Goal: Register for event/course

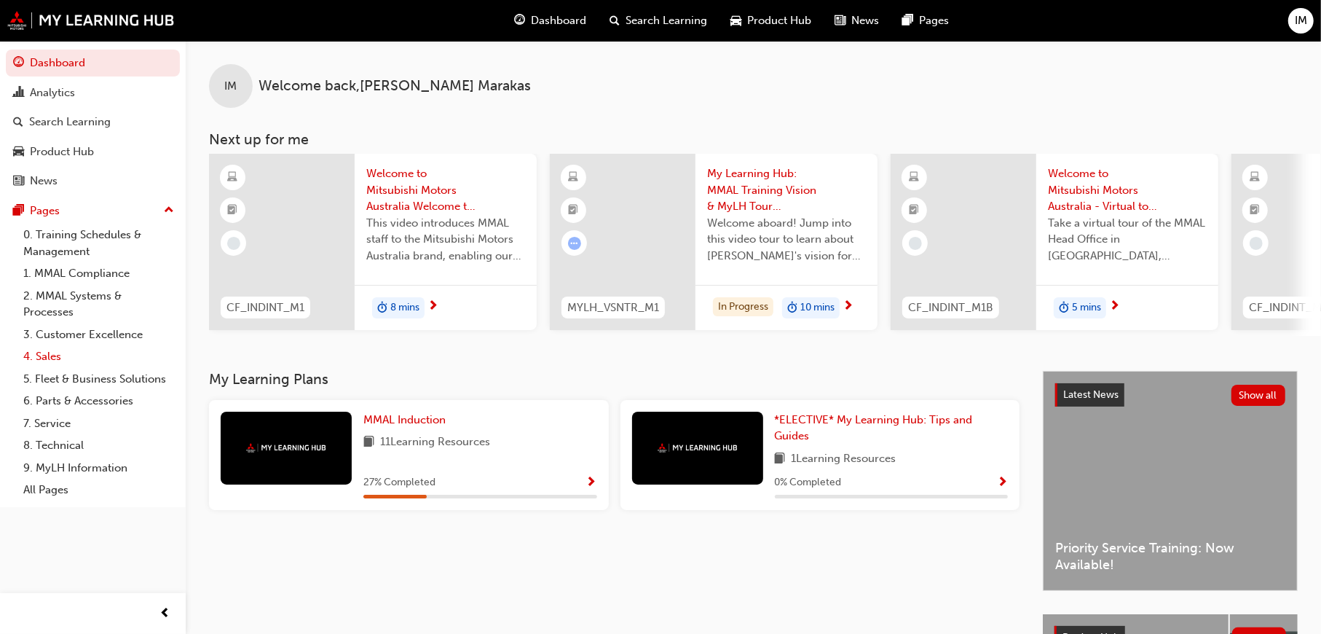
click at [59, 345] on link "4. Sales" at bounding box center [98, 356] width 162 height 23
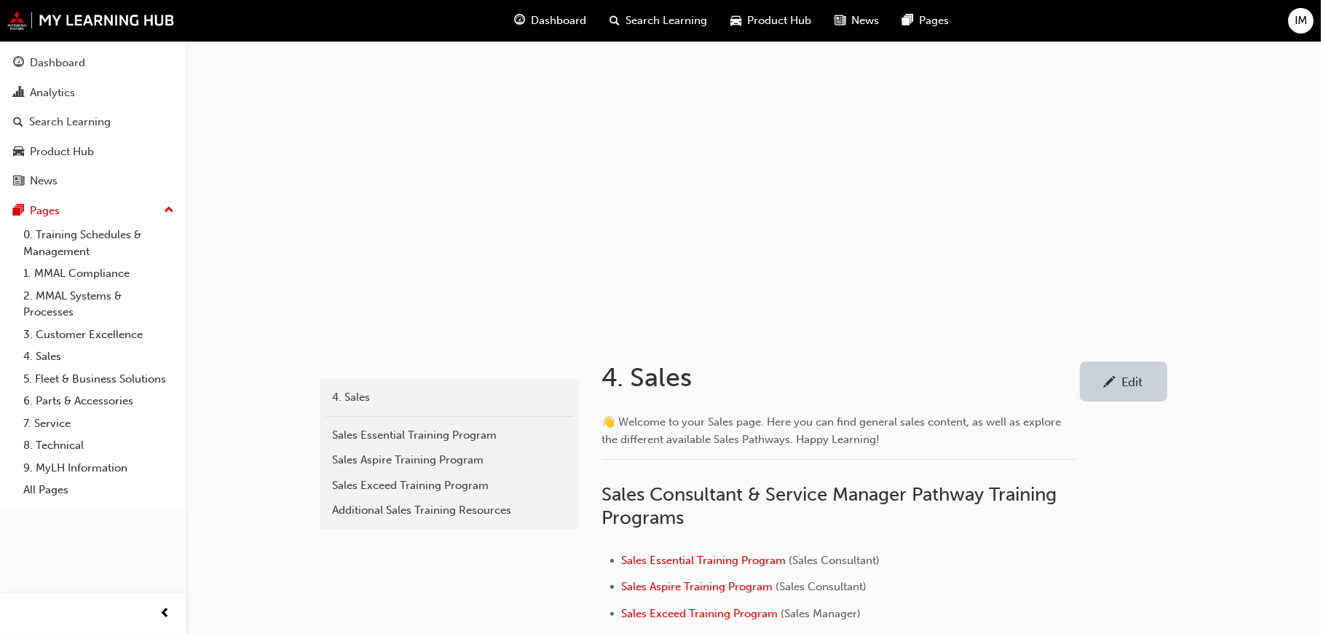
scroll to position [219, 0]
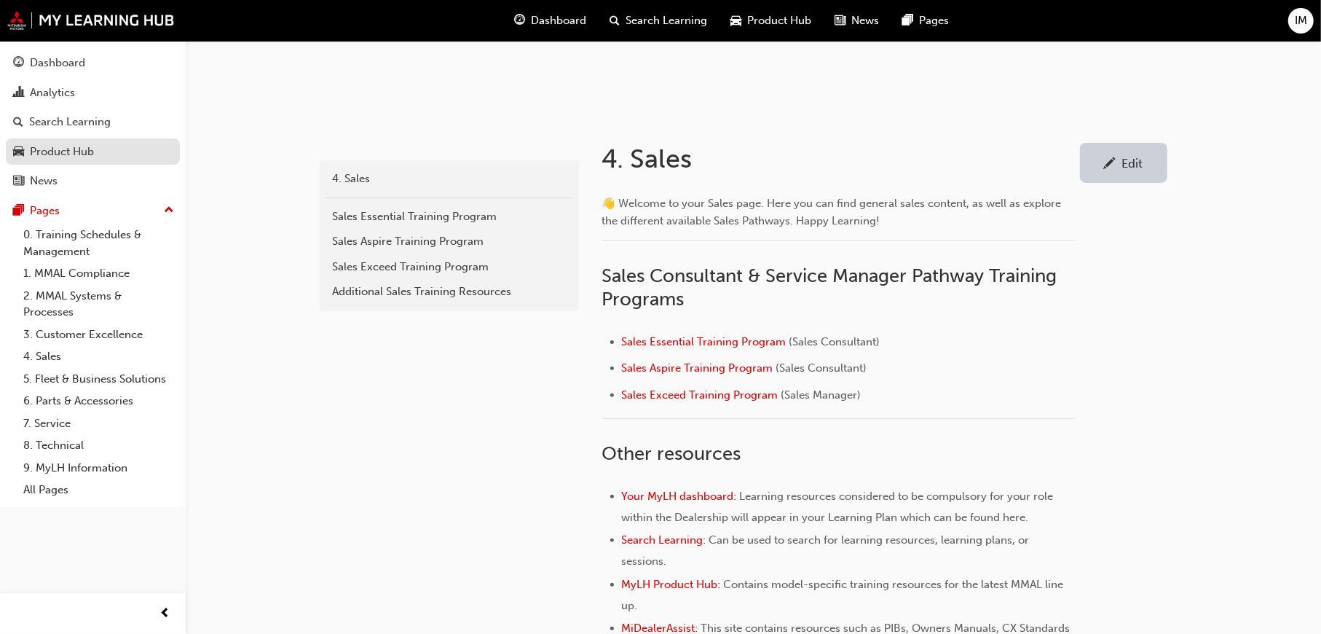
click at [64, 144] on div "Product Hub" at bounding box center [62, 152] width 64 height 17
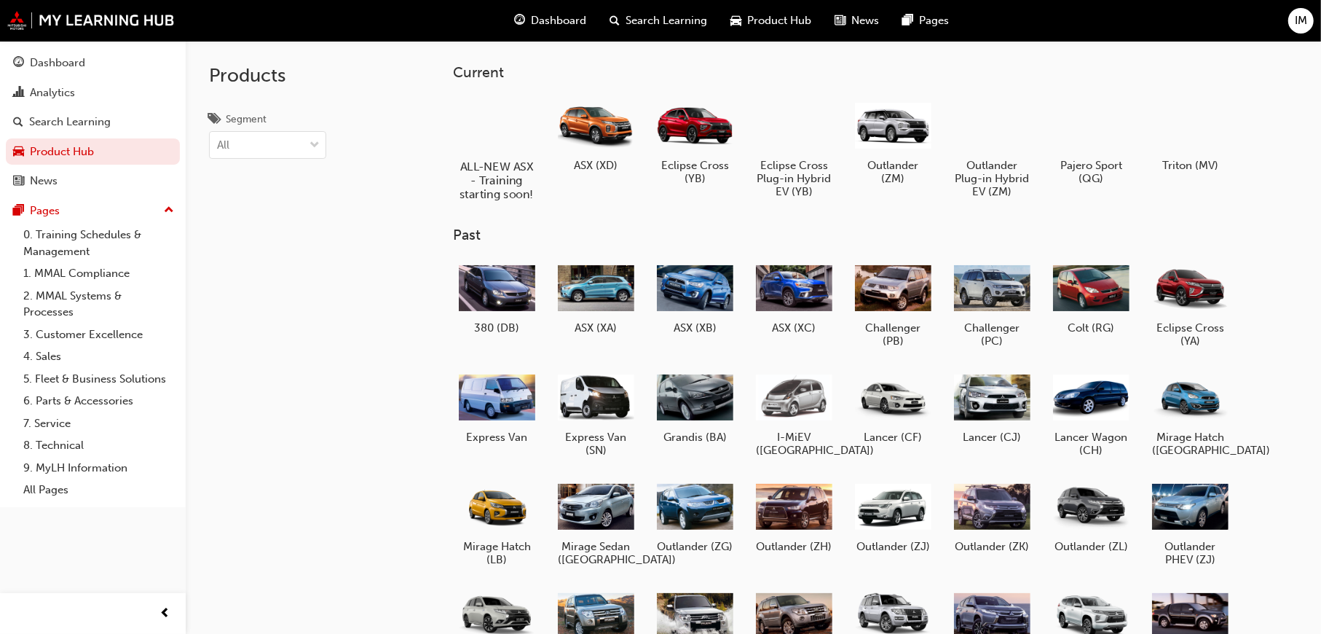
click at [500, 135] on div at bounding box center [497, 124] width 81 height 58
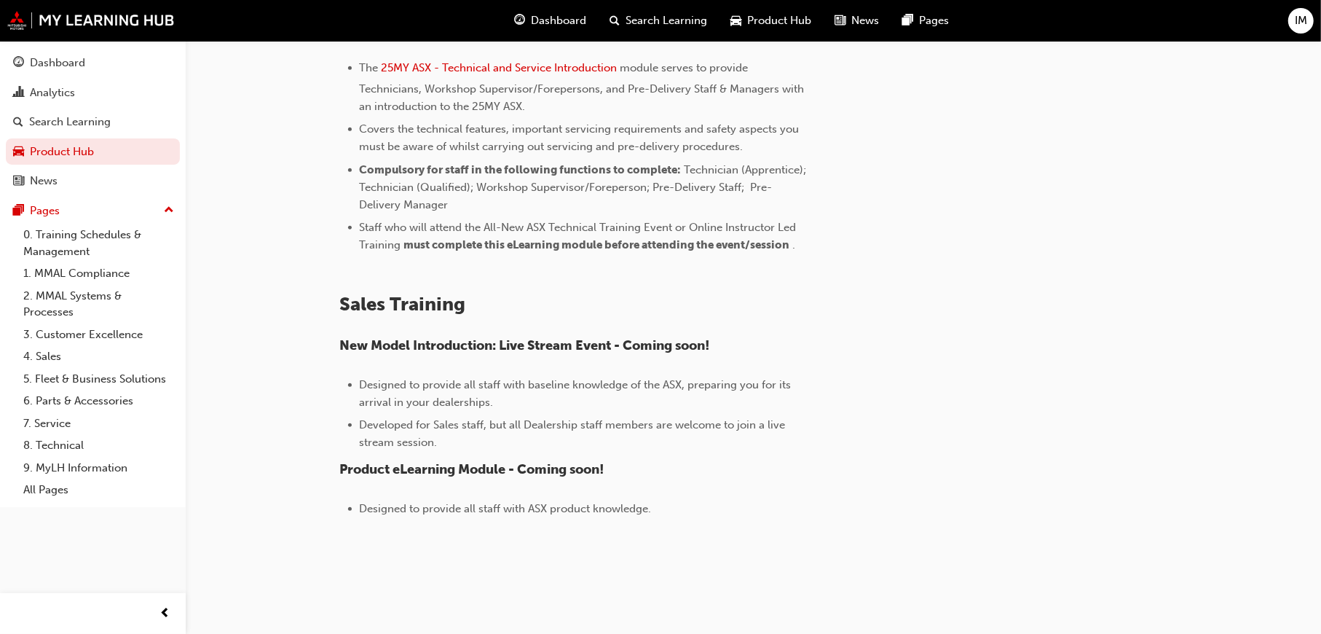
scroll to position [1039, 0]
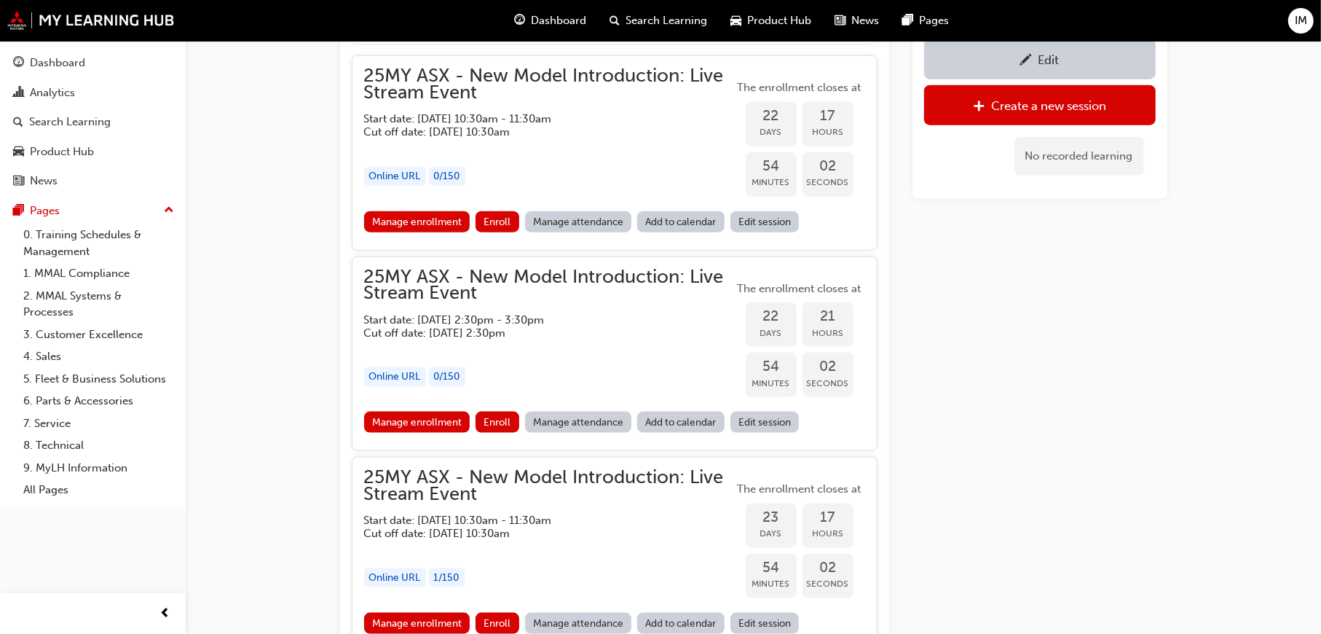
scroll to position [1602, 0]
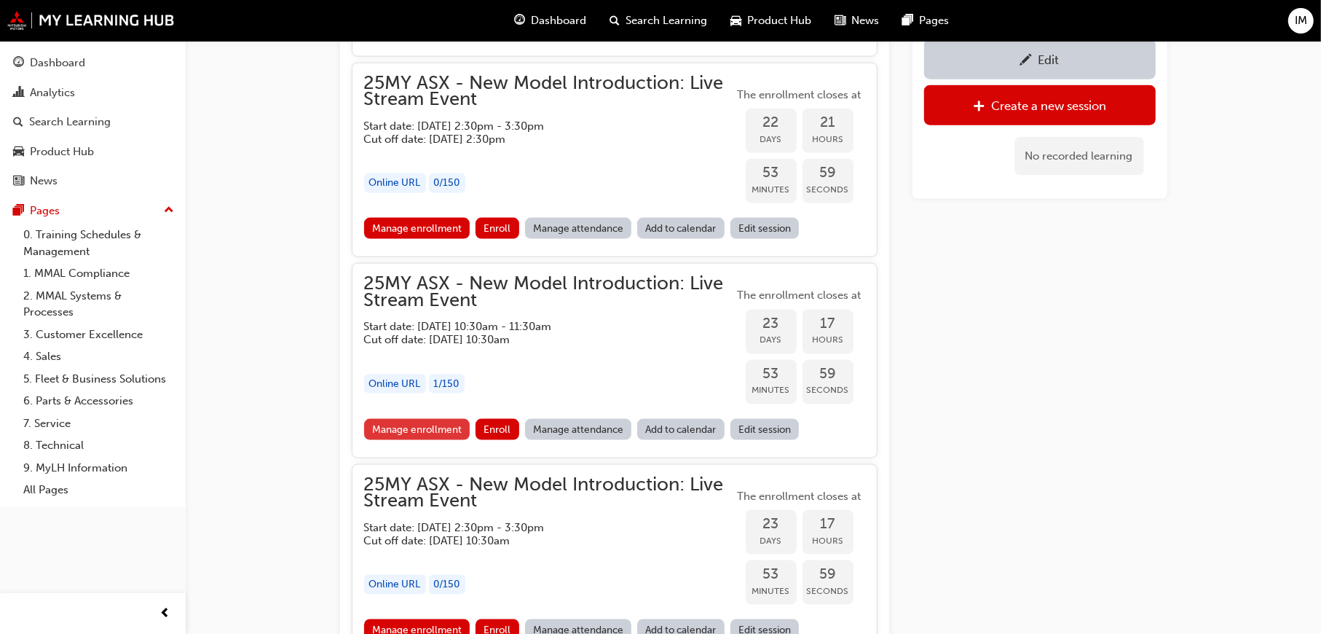
click at [435, 422] on link "Manage enrollment" at bounding box center [417, 429] width 106 height 21
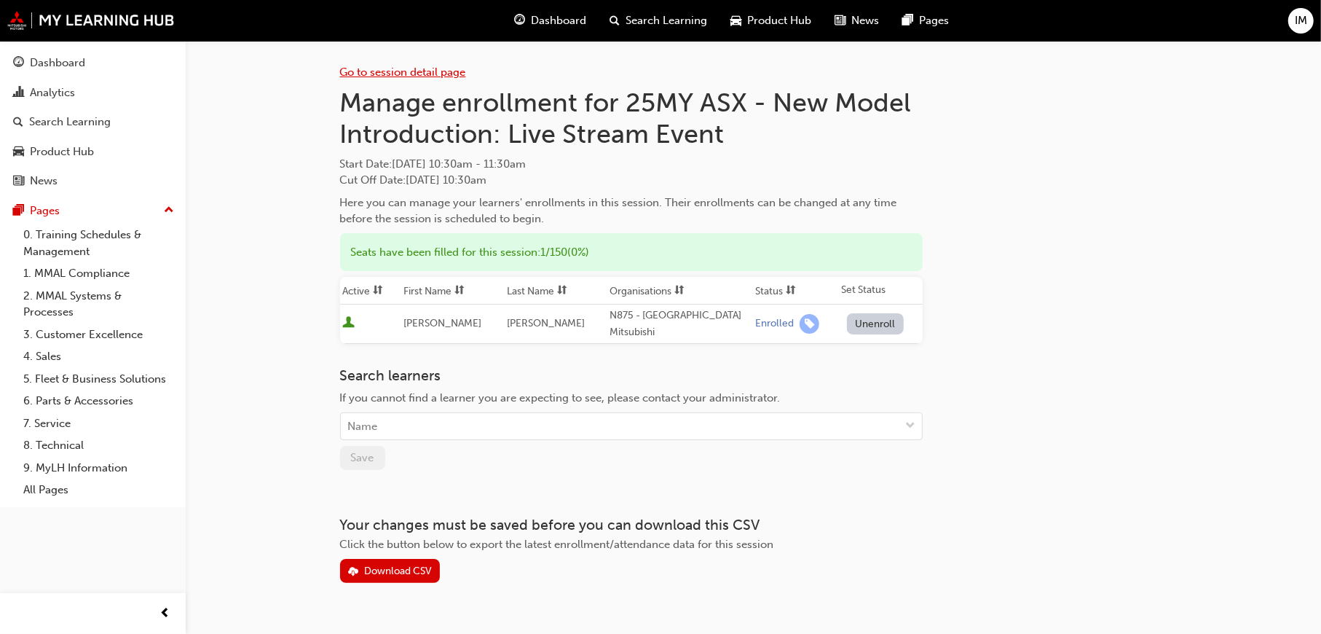
click at [398, 66] on link "Go to session detail page" at bounding box center [403, 72] width 126 height 13
click at [394, 73] on link "Go to session detail page" at bounding box center [403, 72] width 126 height 13
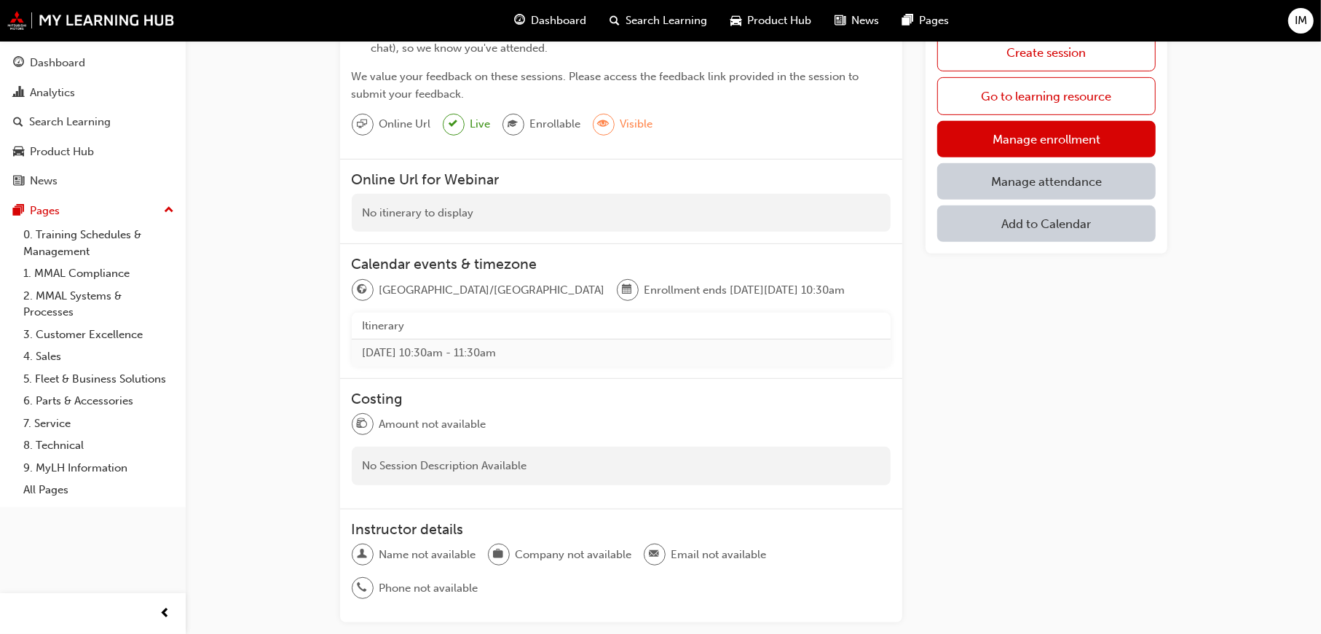
scroll to position [649, 0]
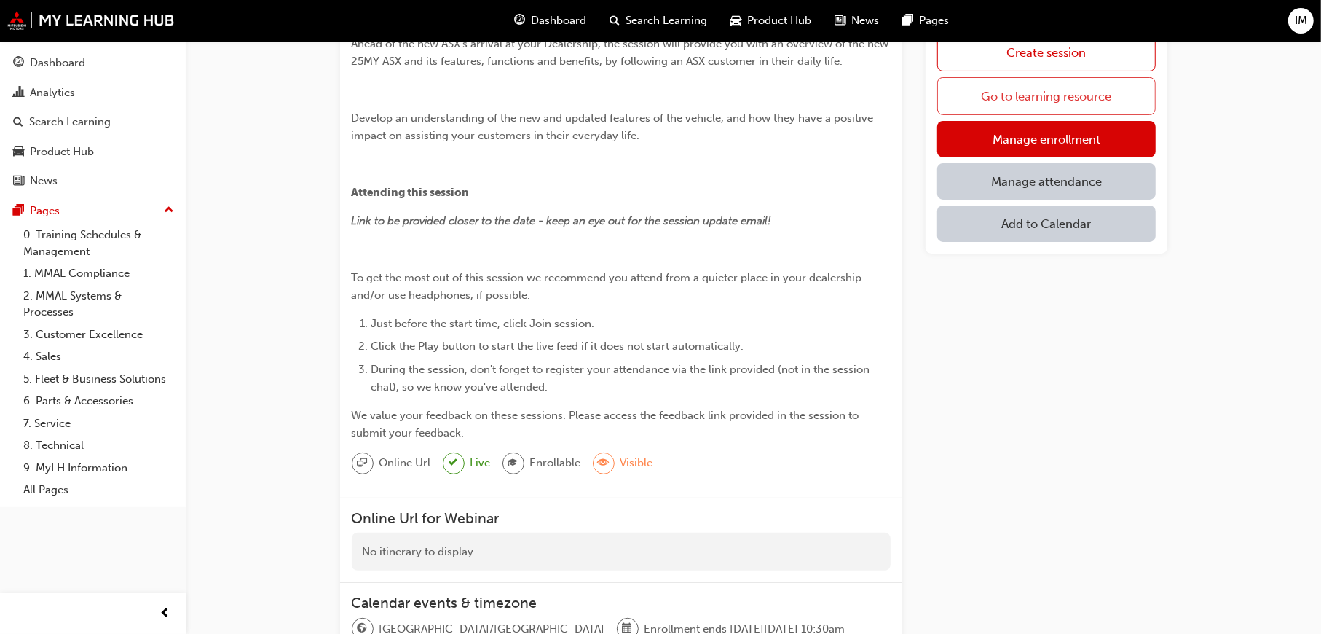
click at [1028, 88] on link "Go to learning resource" at bounding box center [1047, 96] width 218 height 38
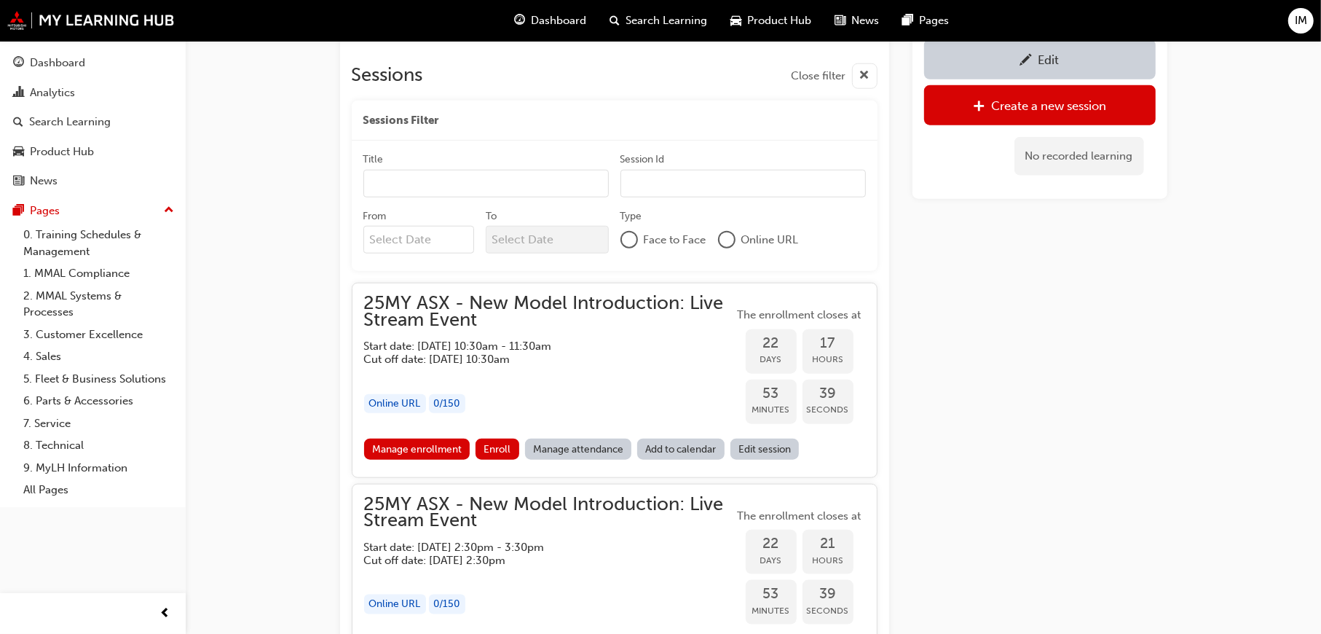
scroll to position [1172, 0]
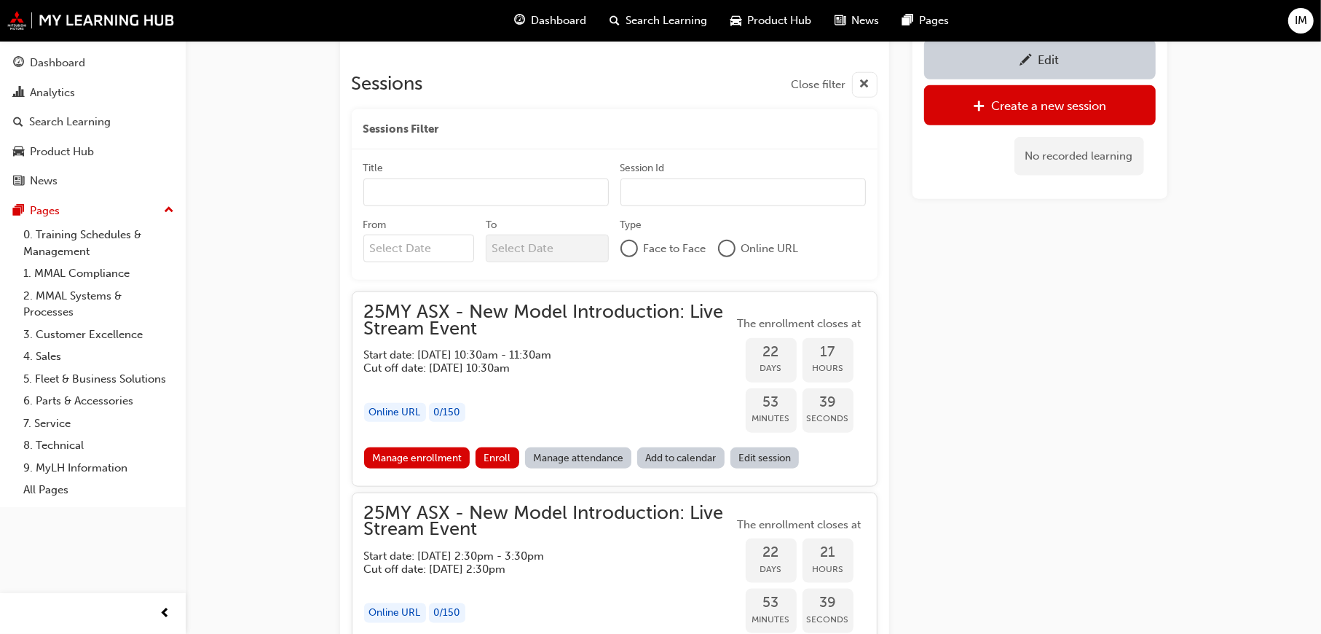
click at [546, 320] on span "25MY ASX - New Model Introduction: Live Stream Event" at bounding box center [549, 320] width 370 height 33
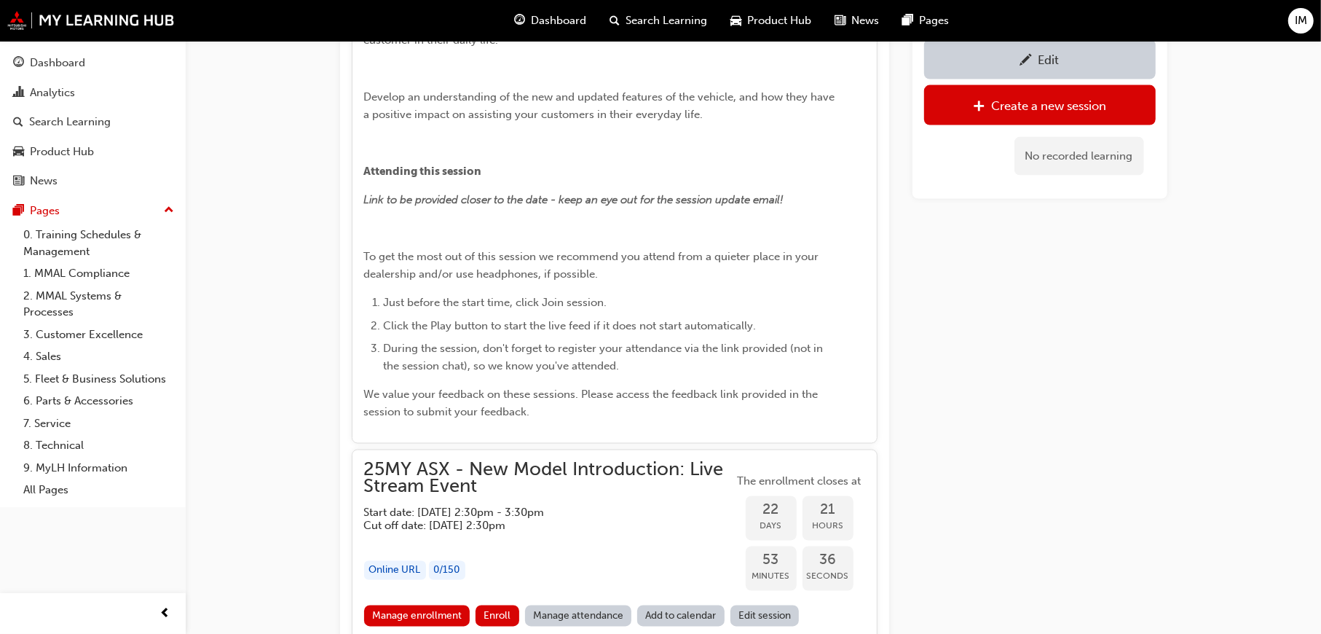
scroll to position [1901, 0]
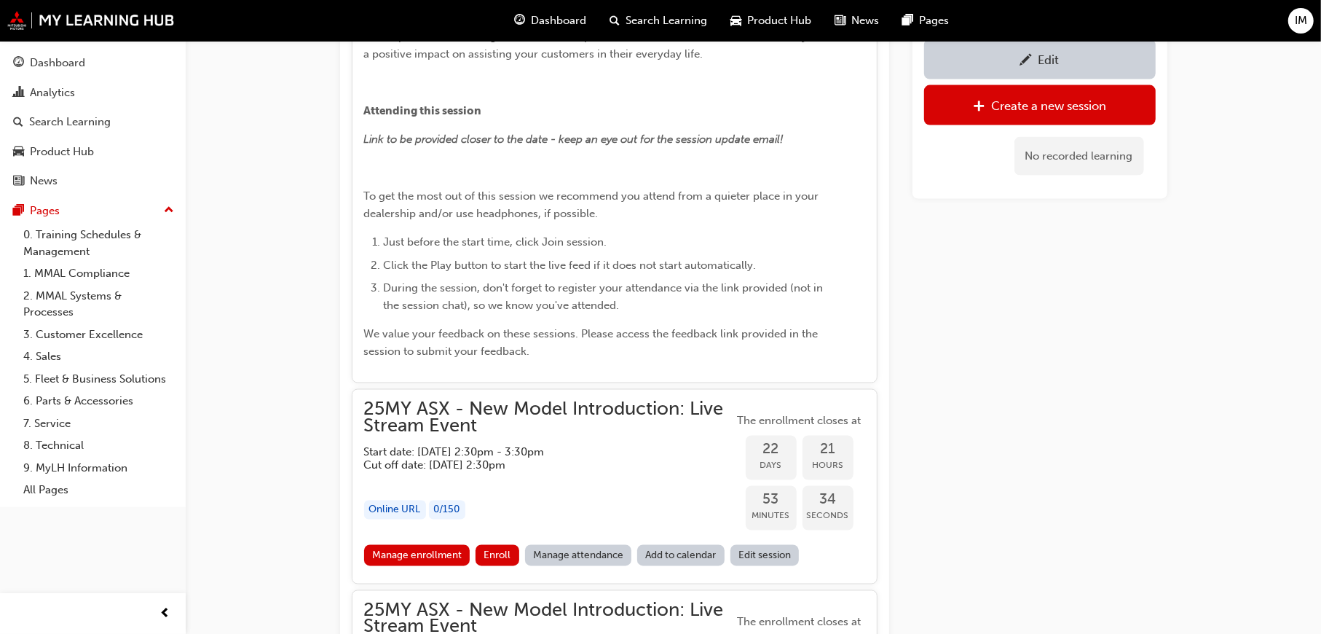
click at [512, 459] on h5 "Cut off date: [DATE] 2:30pm" at bounding box center [537, 465] width 347 height 13
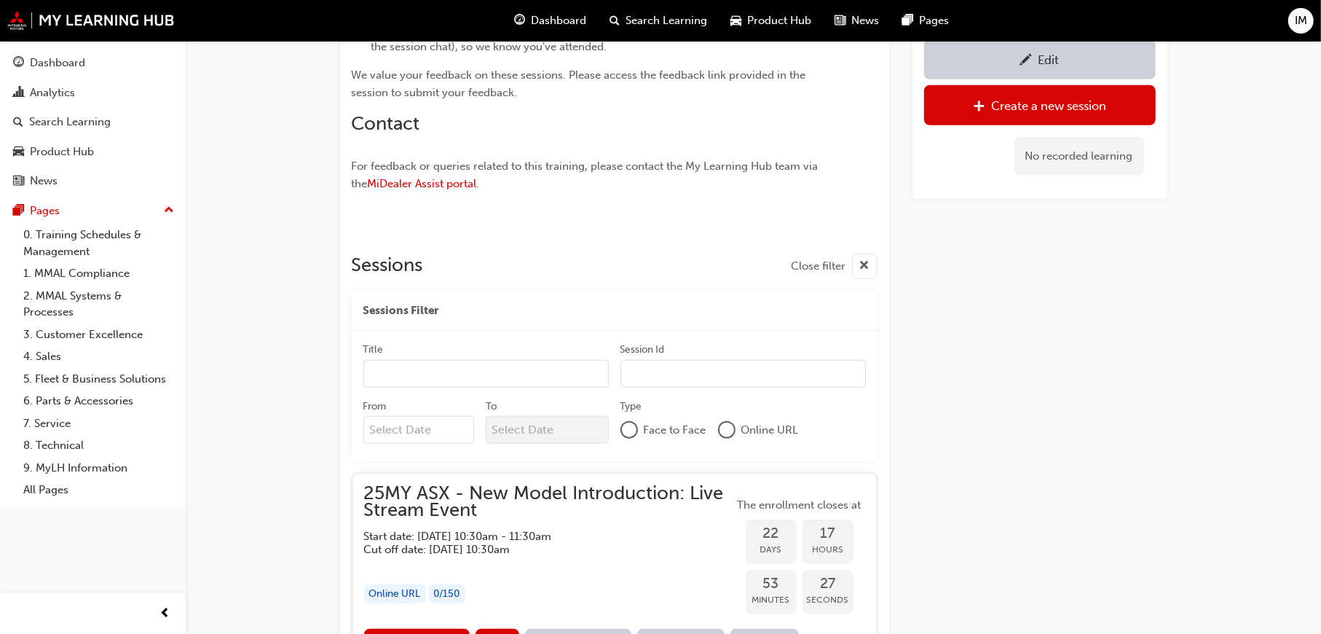
scroll to position [1172, 0]
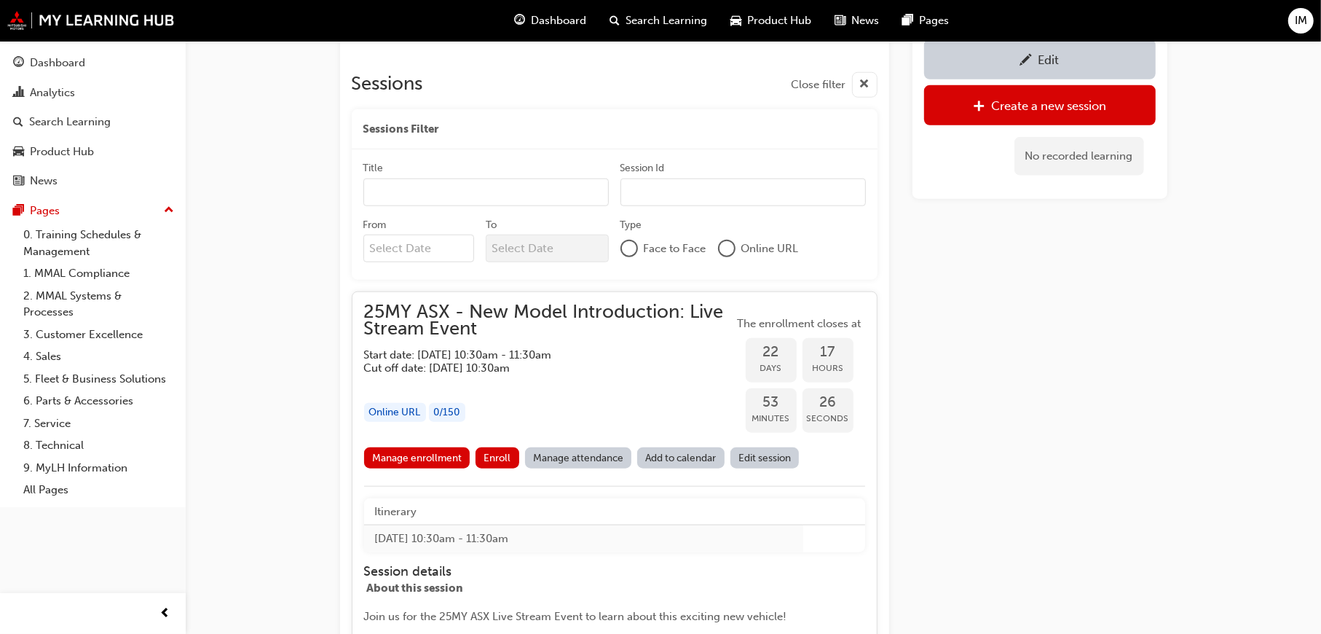
click at [499, 360] on h5 "Start date: [DATE] 10:30am - 11:30am" at bounding box center [537, 354] width 347 height 13
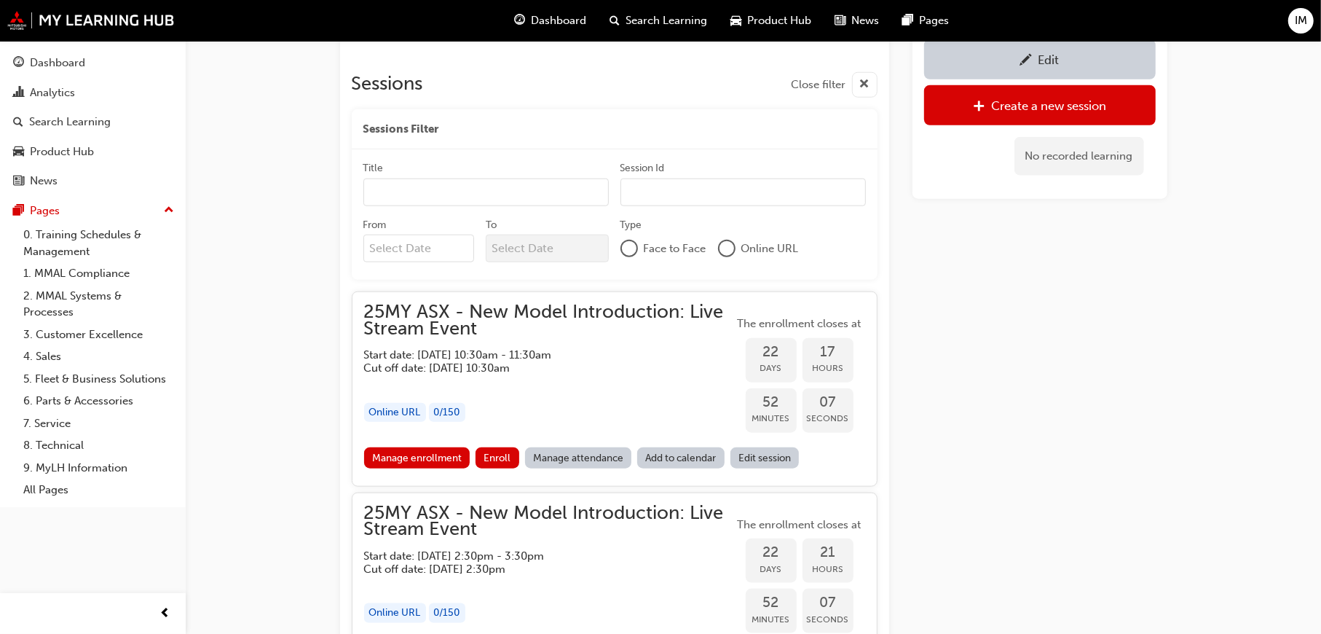
click at [1034, 68] on div "Edit" at bounding box center [1040, 59] width 210 height 18
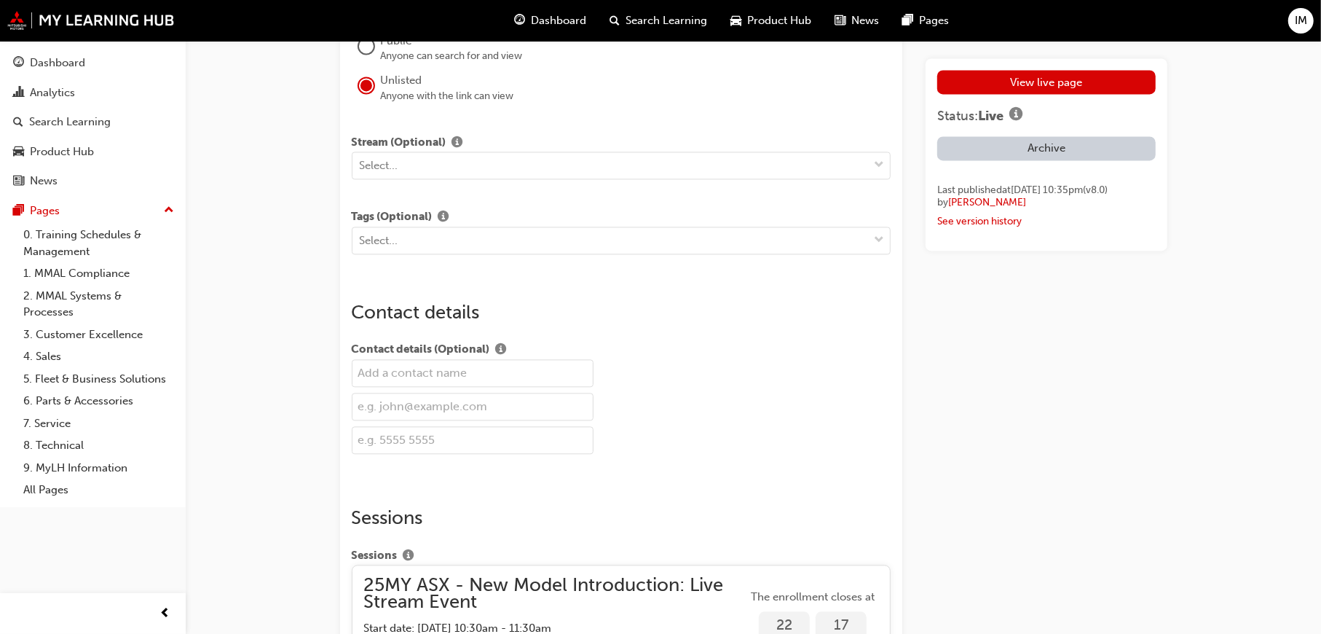
scroll to position [2841, 0]
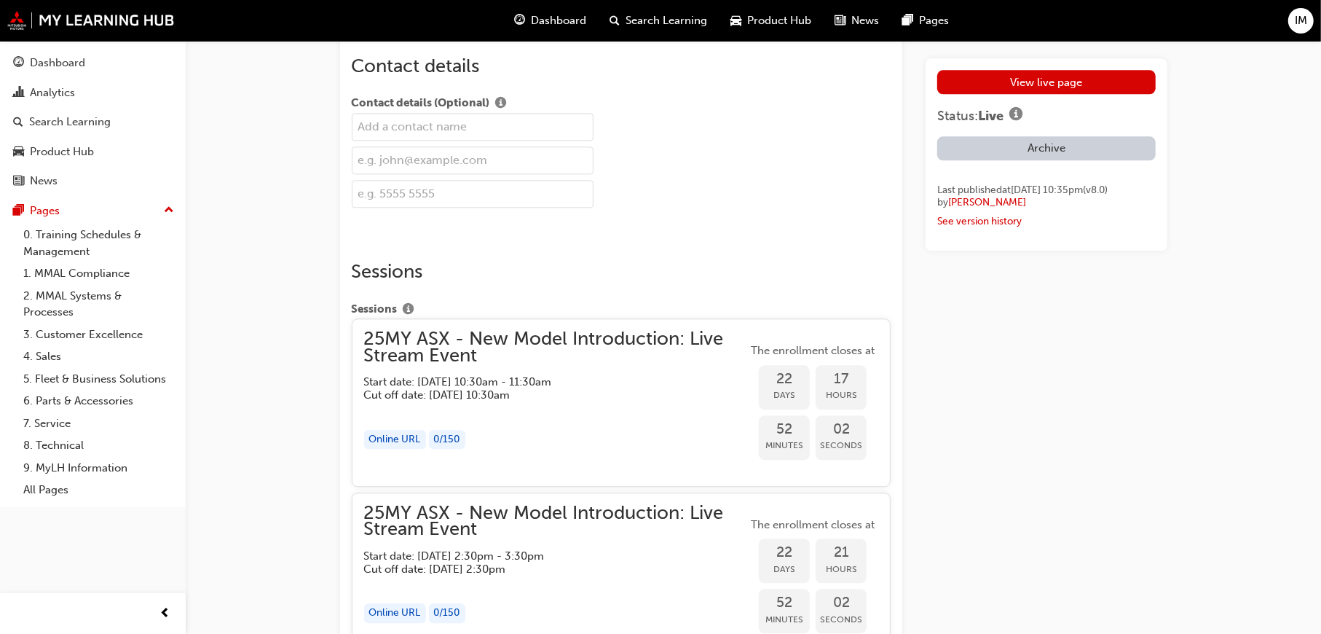
click at [579, 407] on div "button" at bounding box center [556, 409] width 384 height 17
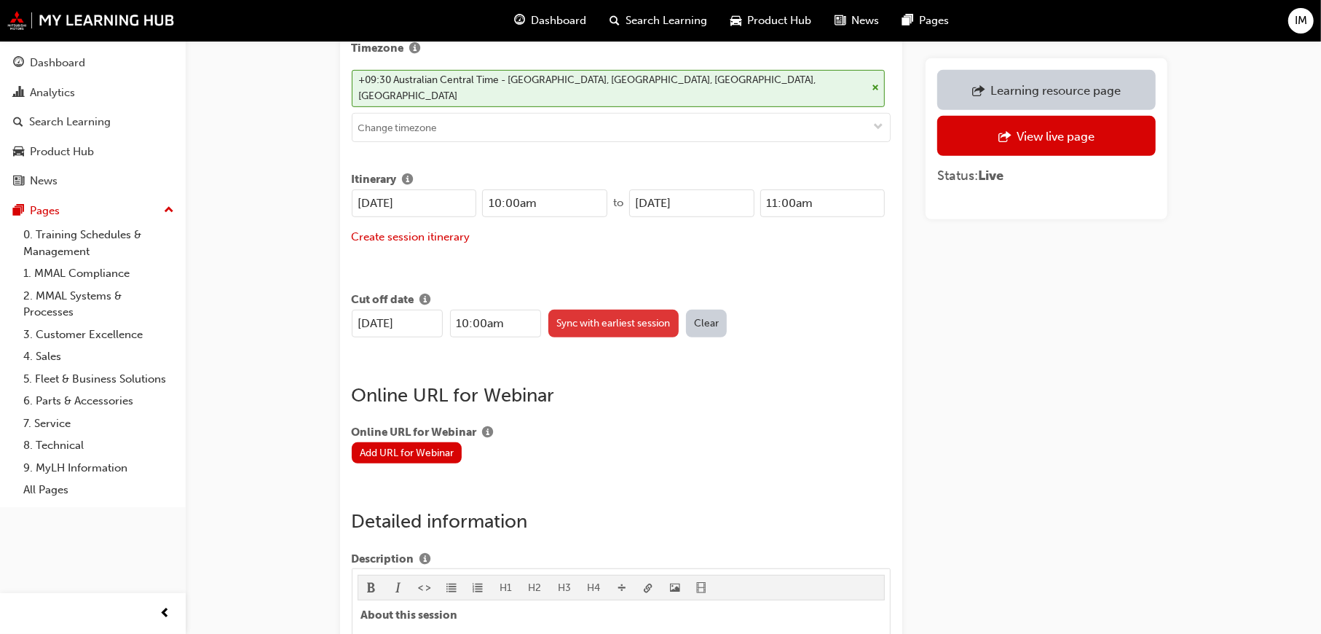
scroll to position [437, 0]
